Goal: Information Seeking & Learning: Learn about a topic

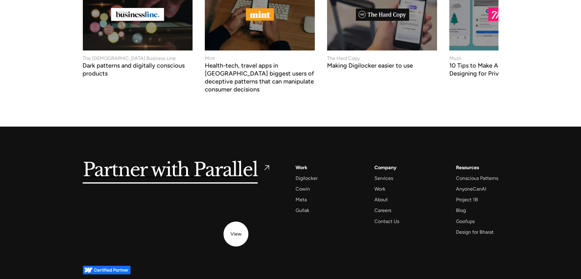
scroll to position [2603, 0]
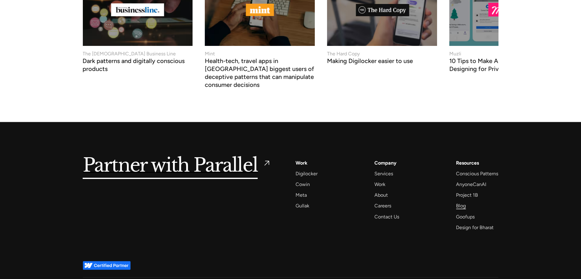
click at [463, 201] on div "Blog" at bounding box center [461, 205] width 10 height 8
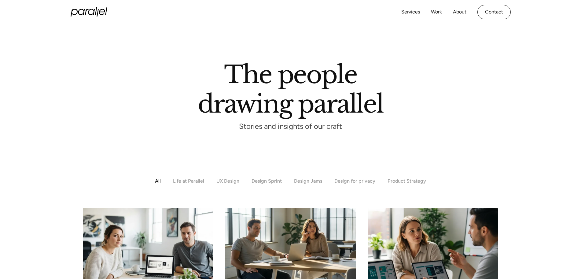
click at [144, 238] on img at bounding box center [147, 244] width 137 height 77
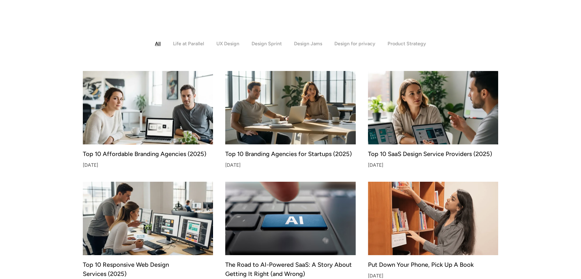
scroll to position [138, 0]
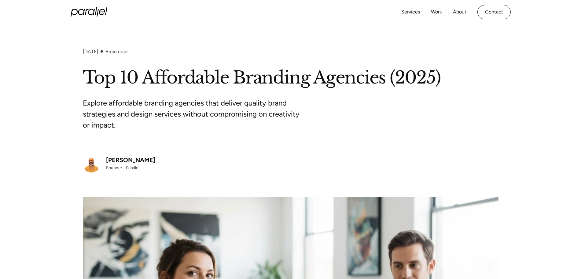
drag, startPoint x: 156, startPoint y: 163, endPoint x: 102, endPoint y: 157, distance: 54.1
click at [102, 157] on div "Robin Dhanwani Founder - Parallel" at bounding box center [291, 161] width 416 height 24
copy link "Robin Dhanwani"
